Goal: Find specific page/section: Find specific page/section

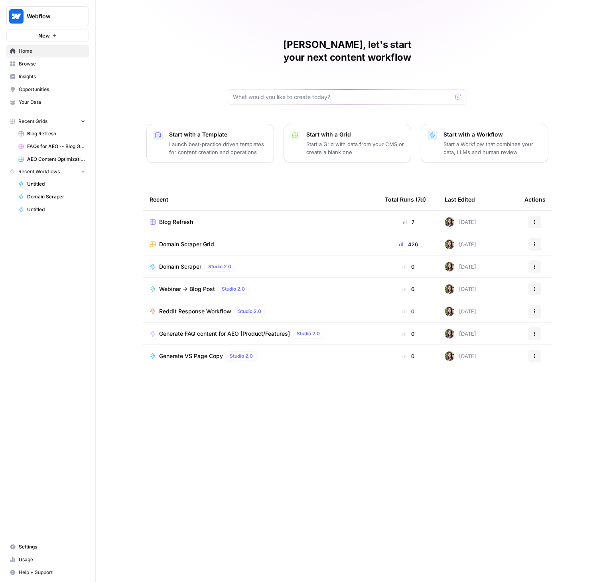
click at [22, 557] on span "Usage" at bounding box center [52, 559] width 67 height 7
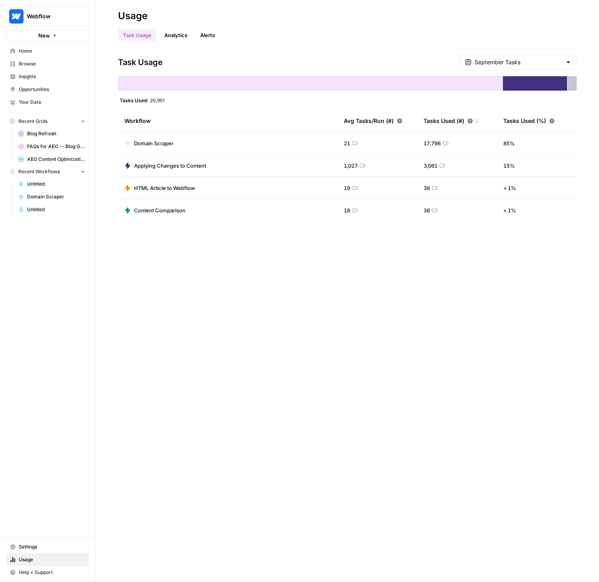
click at [39, 62] on span "Browse" at bounding box center [52, 63] width 67 height 7
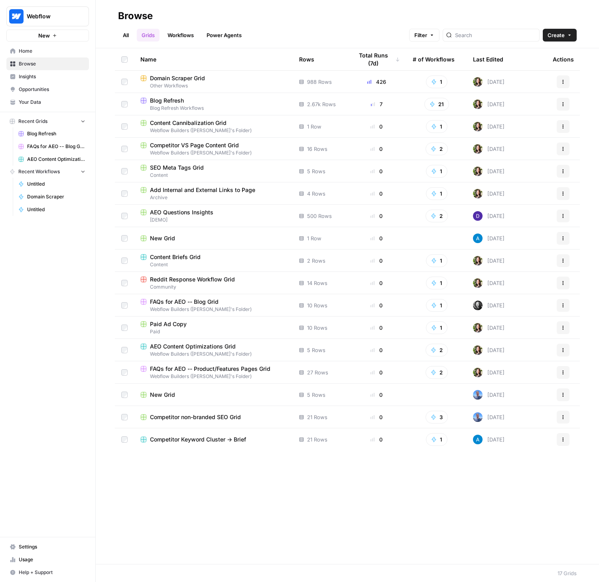
click at [163, 103] on span "Blog Refresh" at bounding box center [167, 101] width 34 height 8
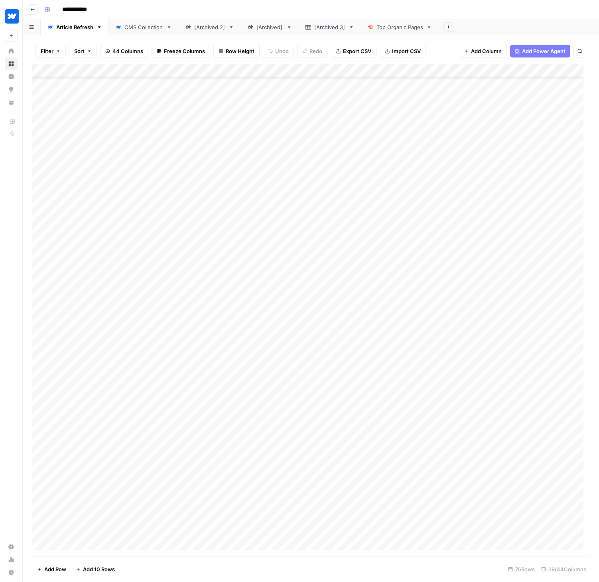
scroll to position [571, 0]
